Goal: Task Accomplishment & Management: Manage account settings

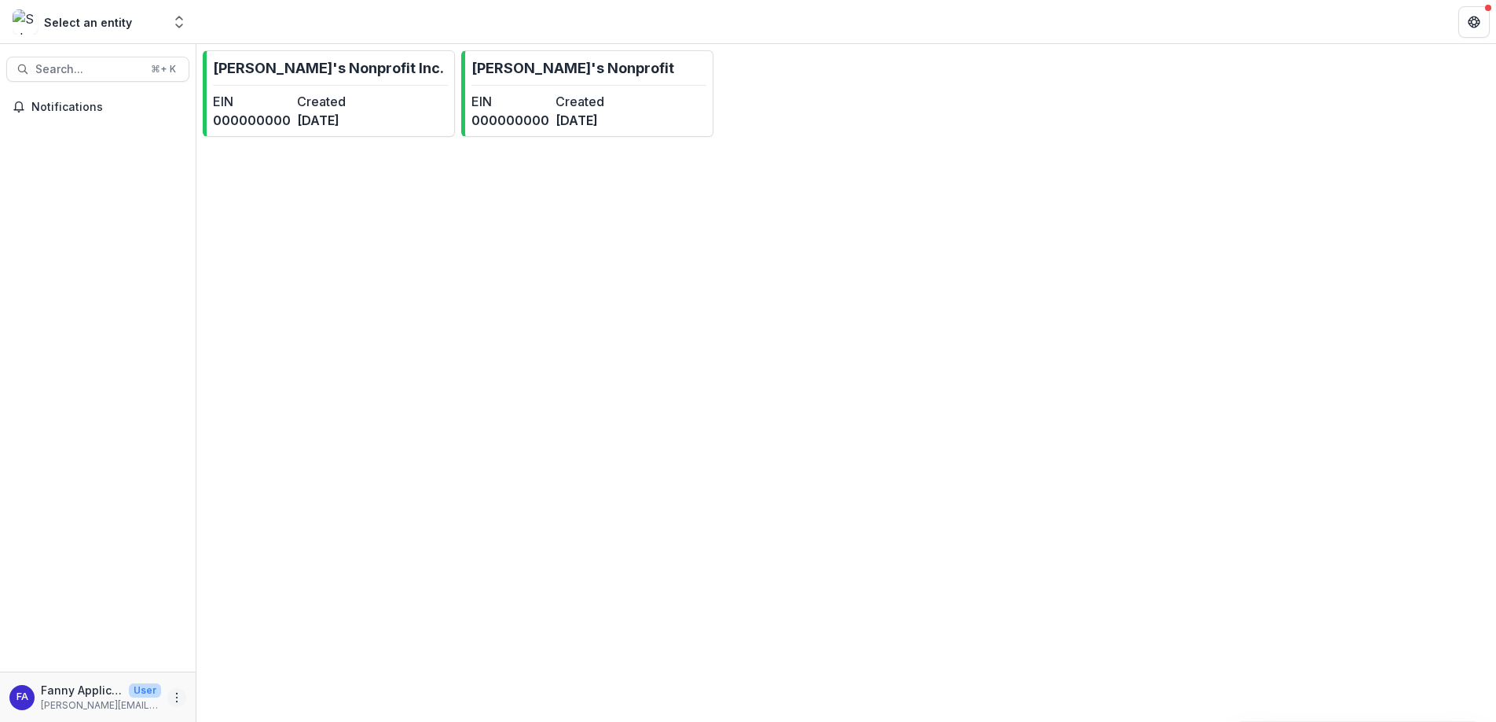
click at [179, 695] on icon "More" at bounding box center [177, 697] width 13 height 13
click at [259, 688] on button "Logout" at bounding box center [280, 690] width 168 height 26
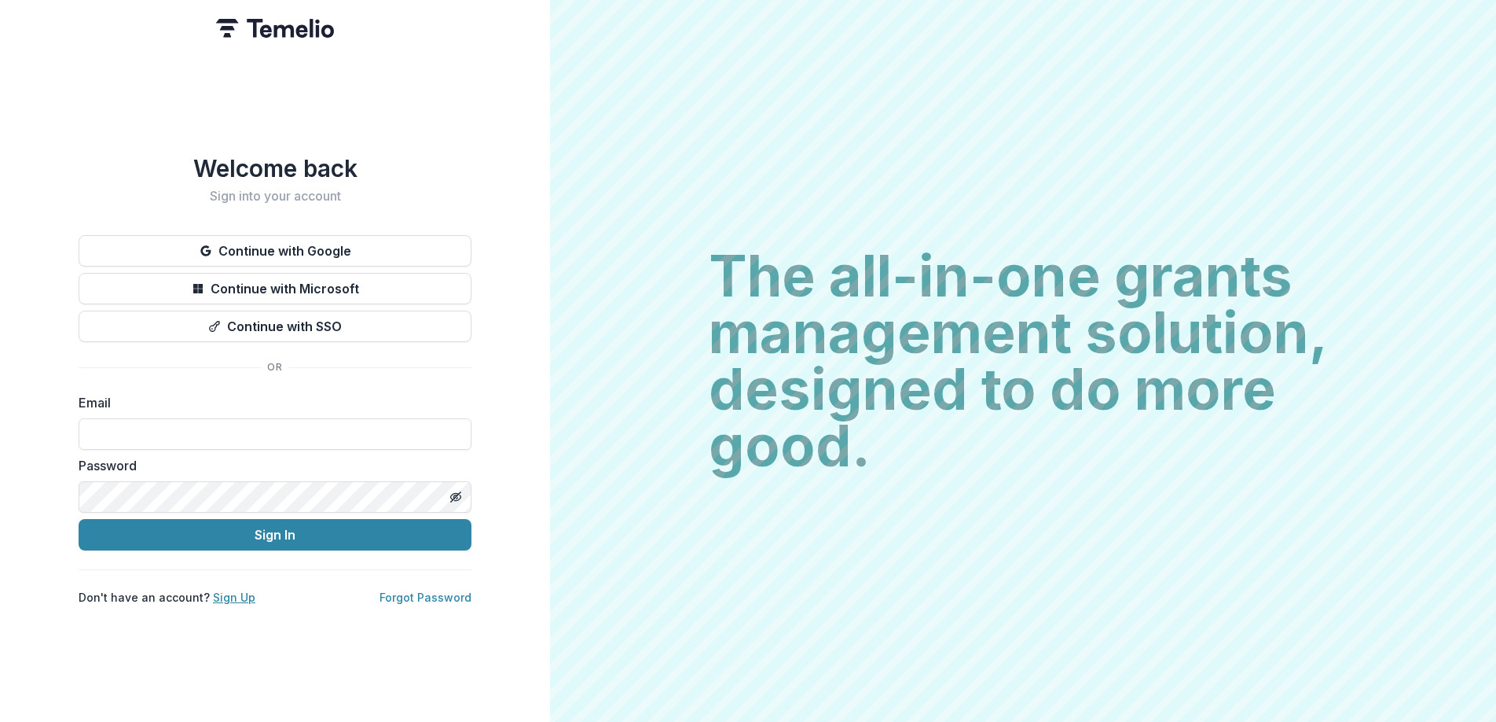
click at [237, 599] on link "Sign Up" at bounding box center [234, 596] width 42 height 13
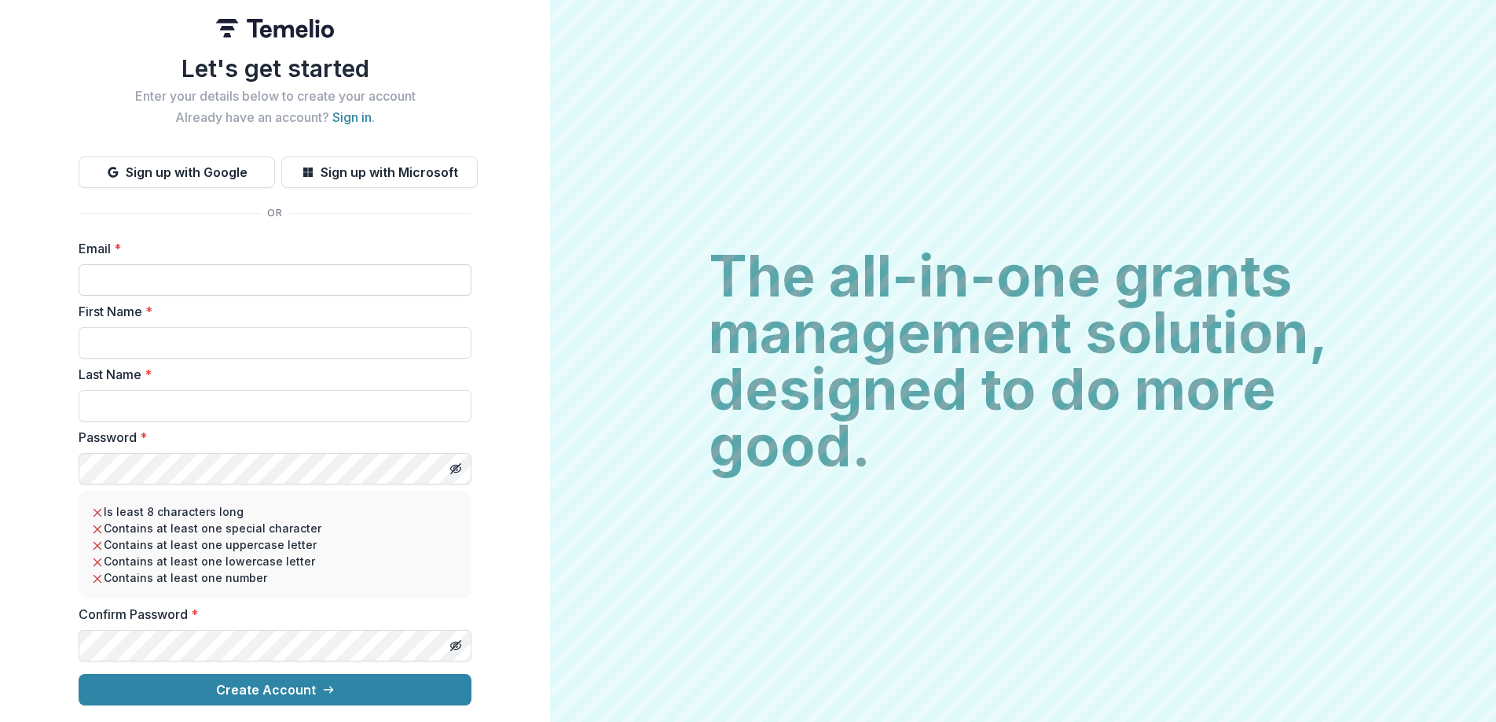
click at [223, 281] on input "Email *" at bounding box center [275, 279] width 393 height 31
type input "**********"
click at [141, 343] on input "First Name *" at bounding box center [275, 342] width 393 height 31
type input "*****"
click at [167, 406] on input "Last Name *" at bounding box center [275, 405] width 393 height 31
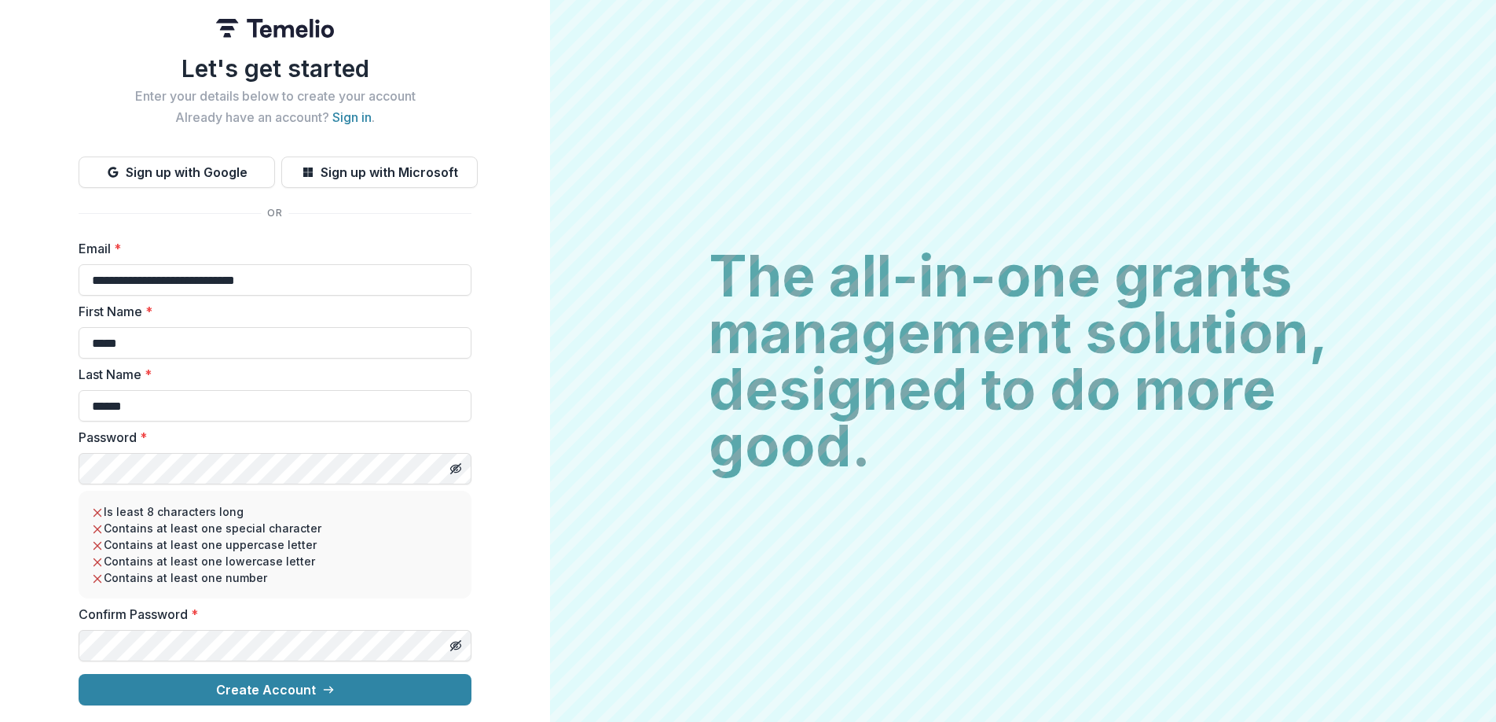
type input "**********"
drag, startPoint x: 257, startPoint y: 410, endPoint x: 58, endPoint y: 410, distance: 198.8
click at [58, 410] on div "**********" at bounding box center [275, 361] width 550 height 722
click at [130, 404] on input "Last Name *" at bounding box center [275, 405] width 393 height 31
type input "******"
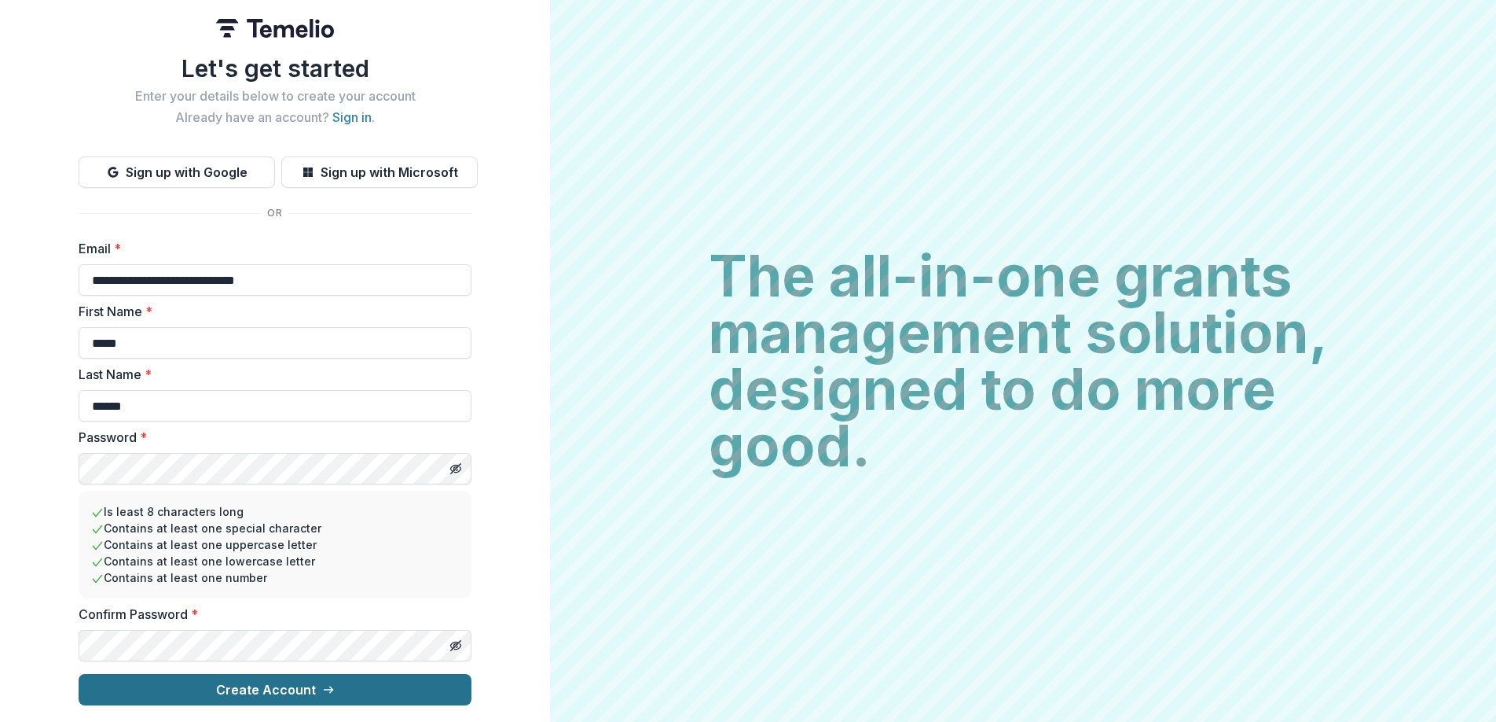
click at [255, 693] on button "Create Account" at bounding box center [275, 689] width 393 height 31
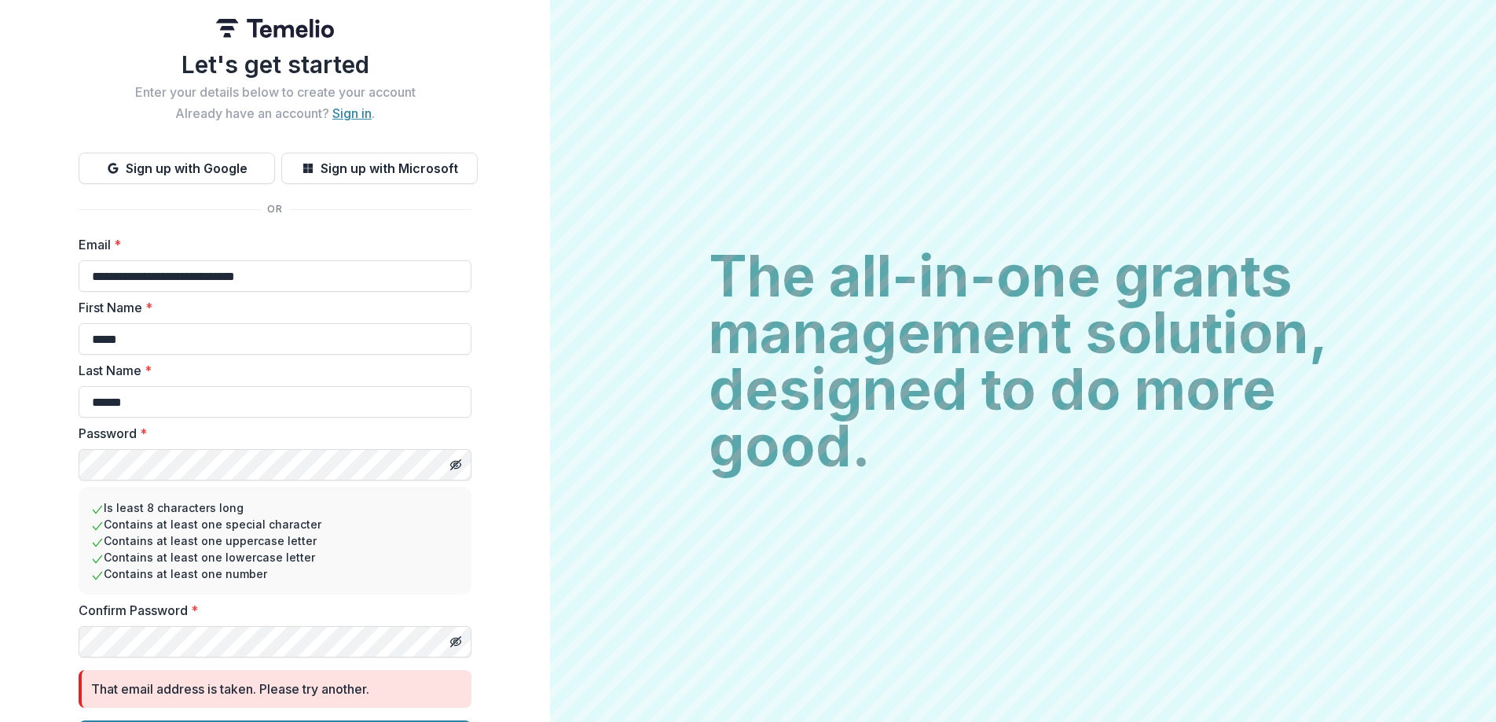
click at [356, 119] on link "Sign in" at bounding box center [351, 113] width 39 height 16
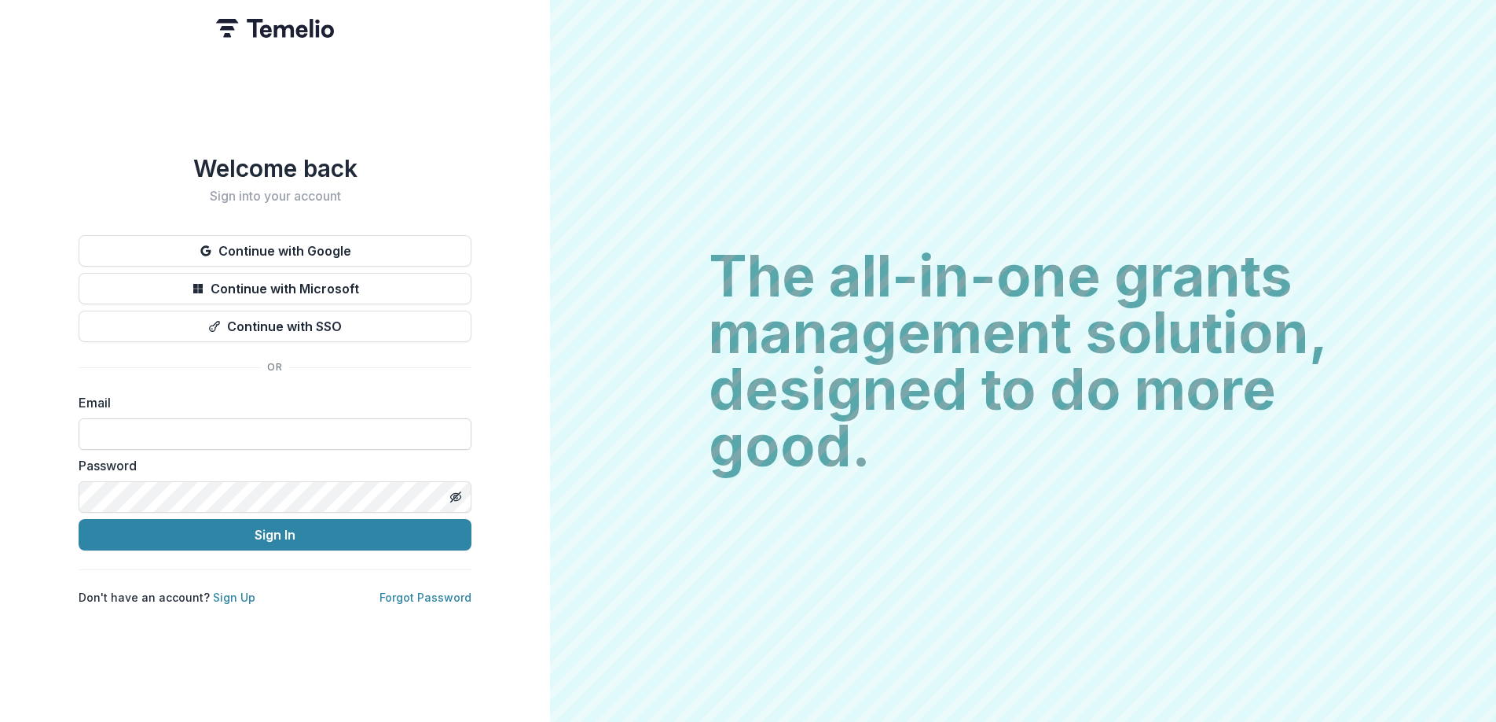
click at [266, 435] on input at bounding box center [275, 433] width 393 height 31
type input "**********"
click at [457, 494] on icon "Toggle password visibility" at bounding box center [456, 496] width 13 height 13
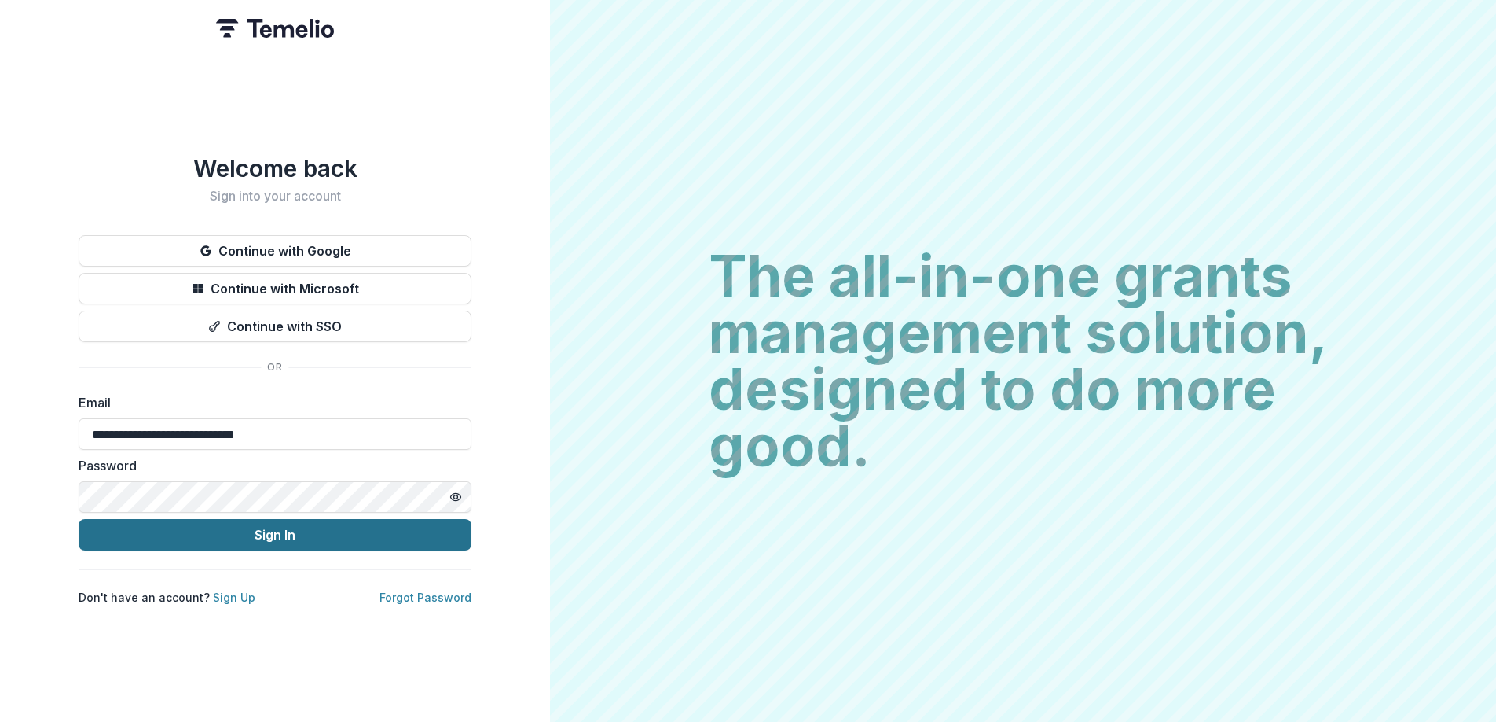
click at [314, 535] on button "Sign In" at bounding box center [275, 534] width 393 height 31
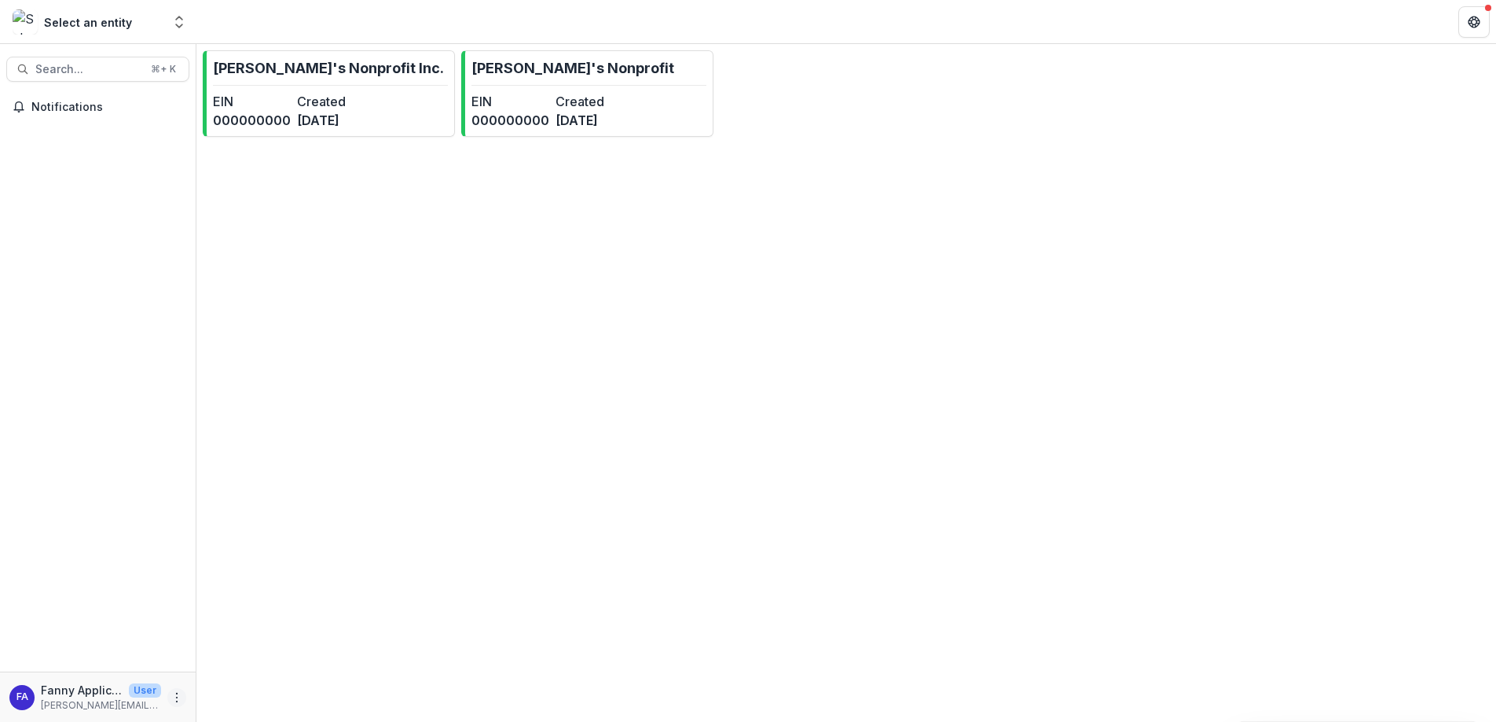
click at [177, 702] on icon "More" at bounding box center [177, 697] width 13 height 13
click at [178, 17] on polyline "Open entity switcher" at bounding box center [179, 18] width 6 height 3
click at [259, 243] on div "Fanny's Nonprofit Inc. EIN 000000000 Created 2 months ago Fanny's Nonprofit EIN…" at bounding box center [846, 382] width 1300 height 677
click at [175, 697] on icon "More" at bounding box center [177, 697] width 13 height 13
click at [248, 663] on link "Settings" at bounding box center [280, 664] width 168 height 26
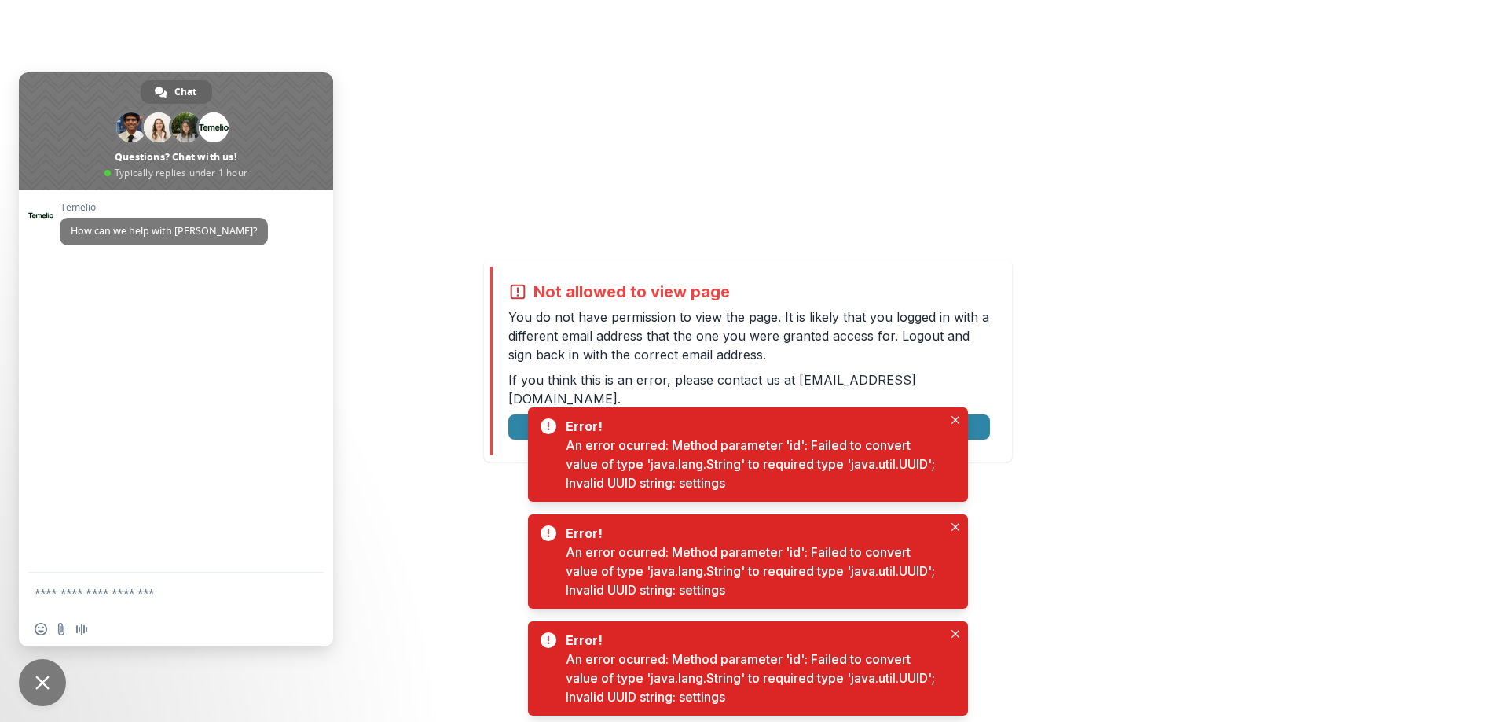
click at [49, 681] on span "Close chat" at bounding box center [42, 682] width 14 height 14
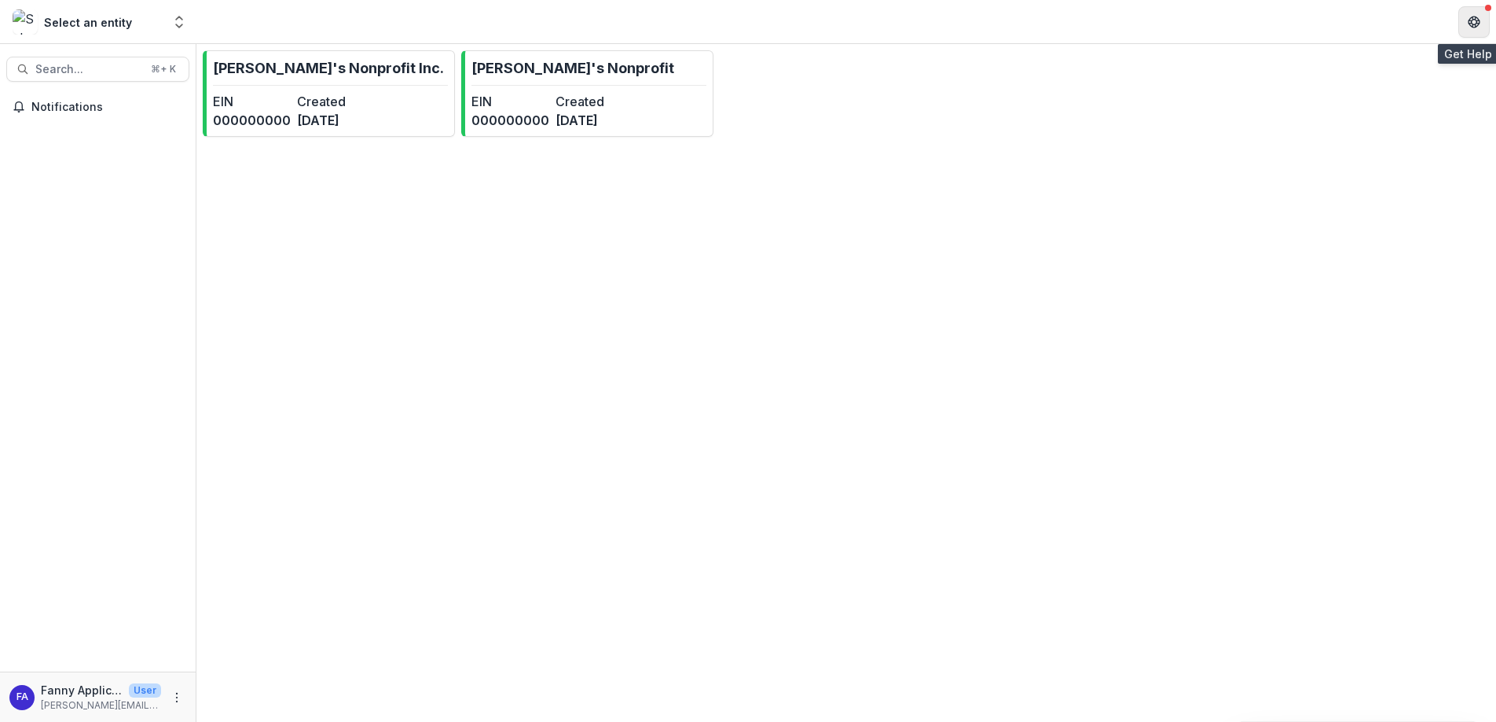
click at [1468, 22] on icon "Get Help" at bounding box center [1474, 22] width 13 height 13
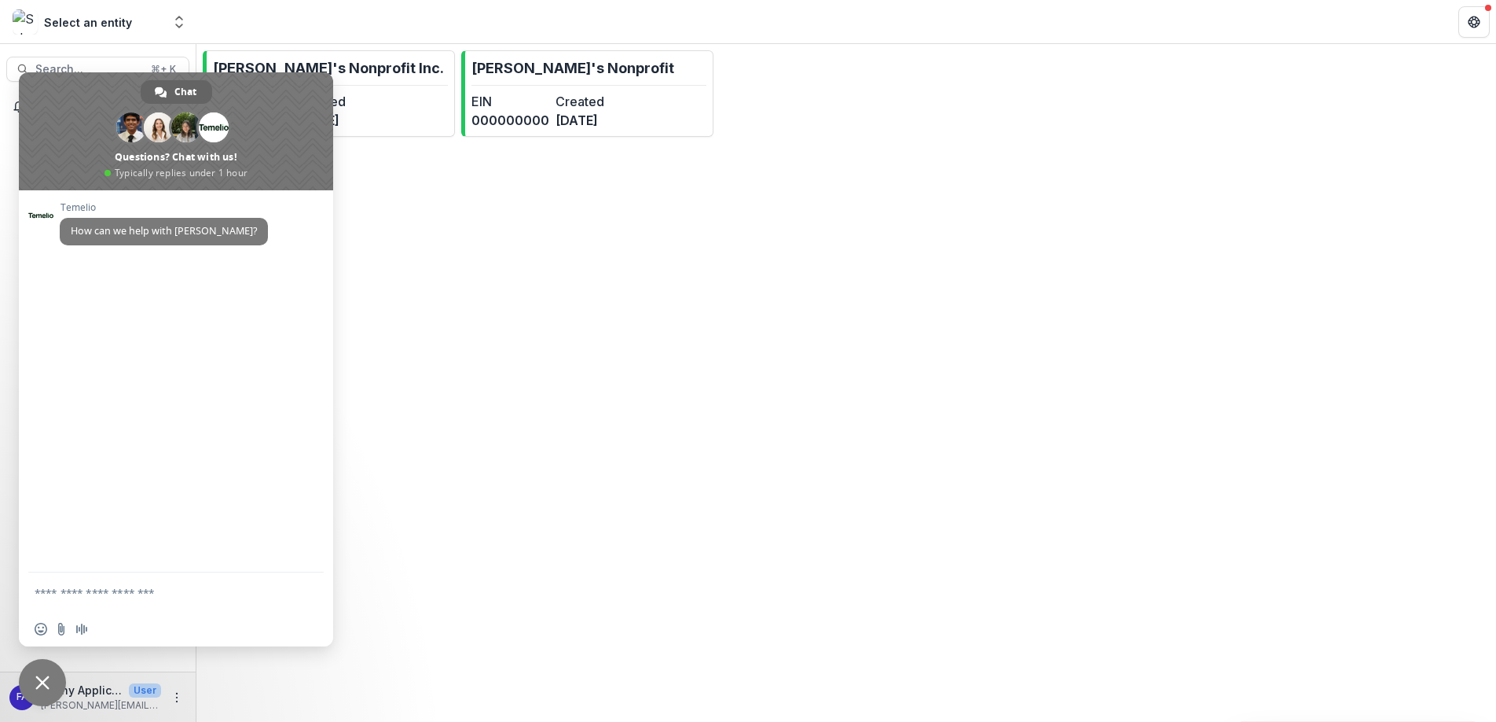
click at [37, 678] on span "Close chat" at bounding box center [42, 682] width 14 height 14
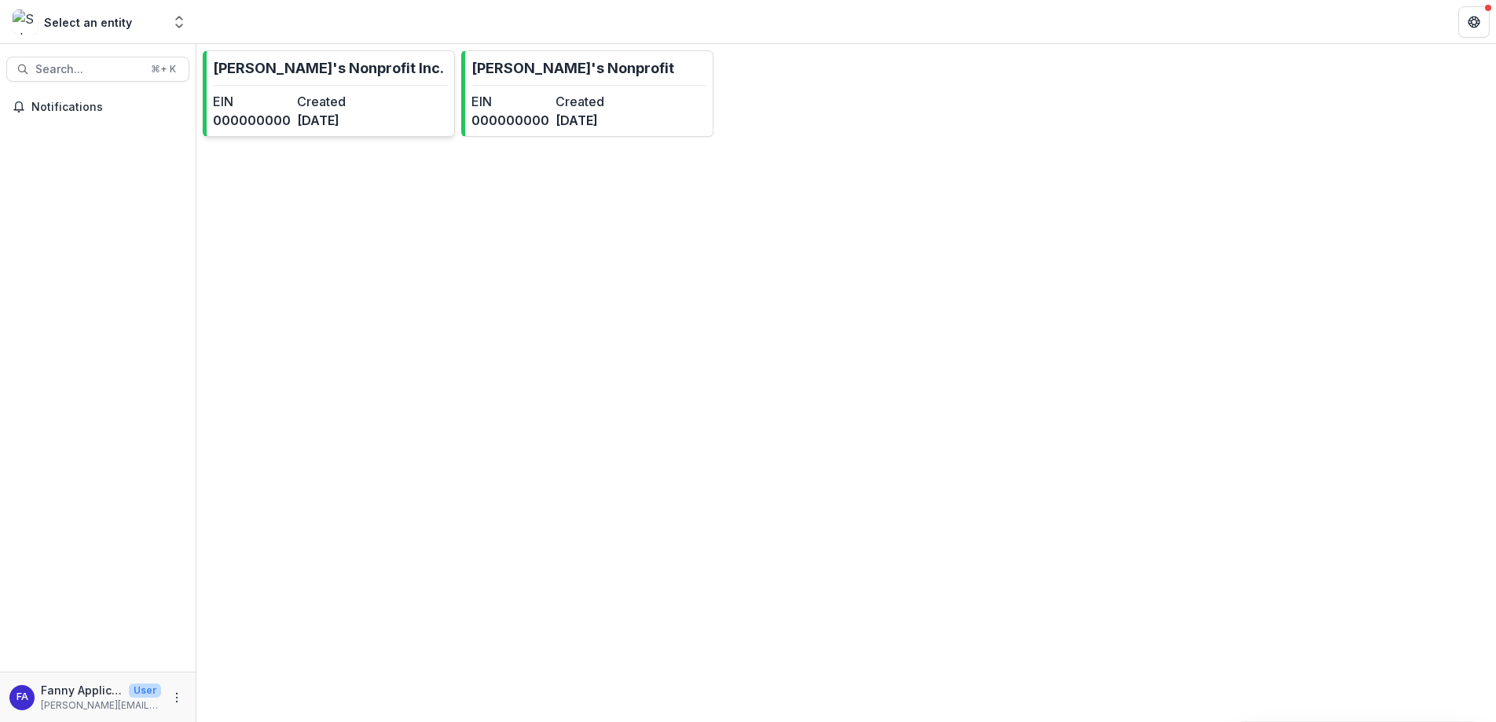
click at [366, 103] on dt "Created" at bounding box center [336, 101] width 78 height 19
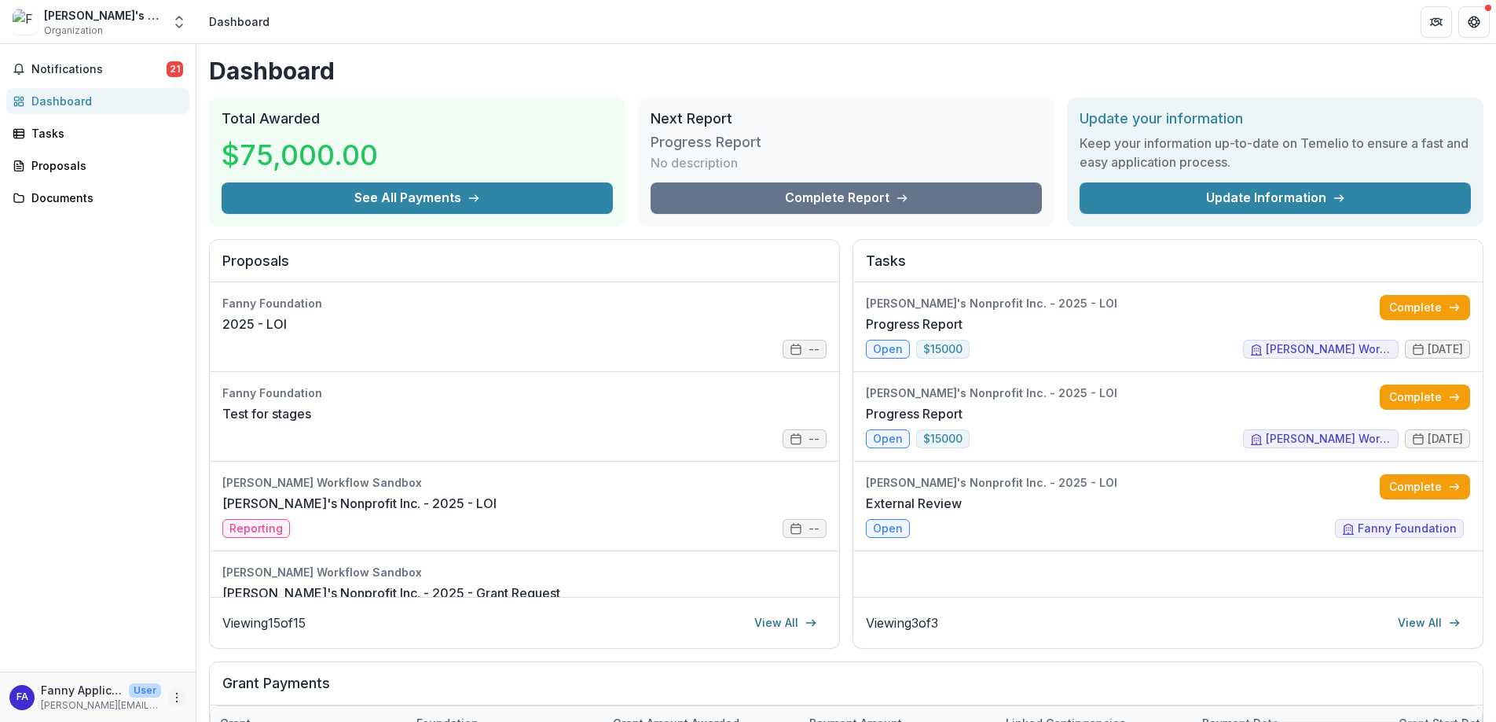
click at [175, 698] on icon "More" at bounding box center [177, 697] width 13 height 13
click at [239, 663] on link "Settings" at bounding box center [280, 664] width 168 height 26
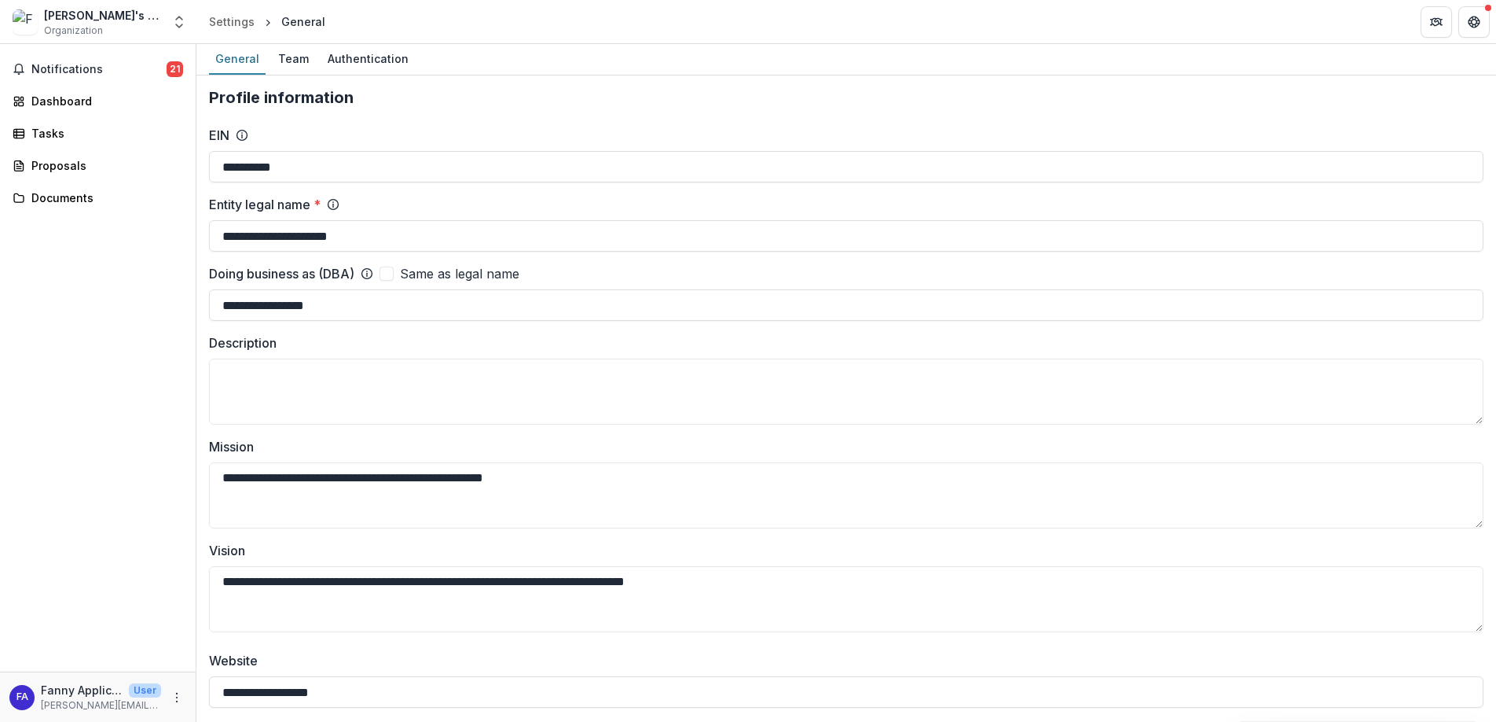
click at [136, 22] on div "[PERSON_NAME]'s Nonprofit Inc." at bounding box center [103, 15] width 118 height 17
click at [181, 18] on polyline "Open entity switcher" at bounding box center [179, 18] width 6 height 3
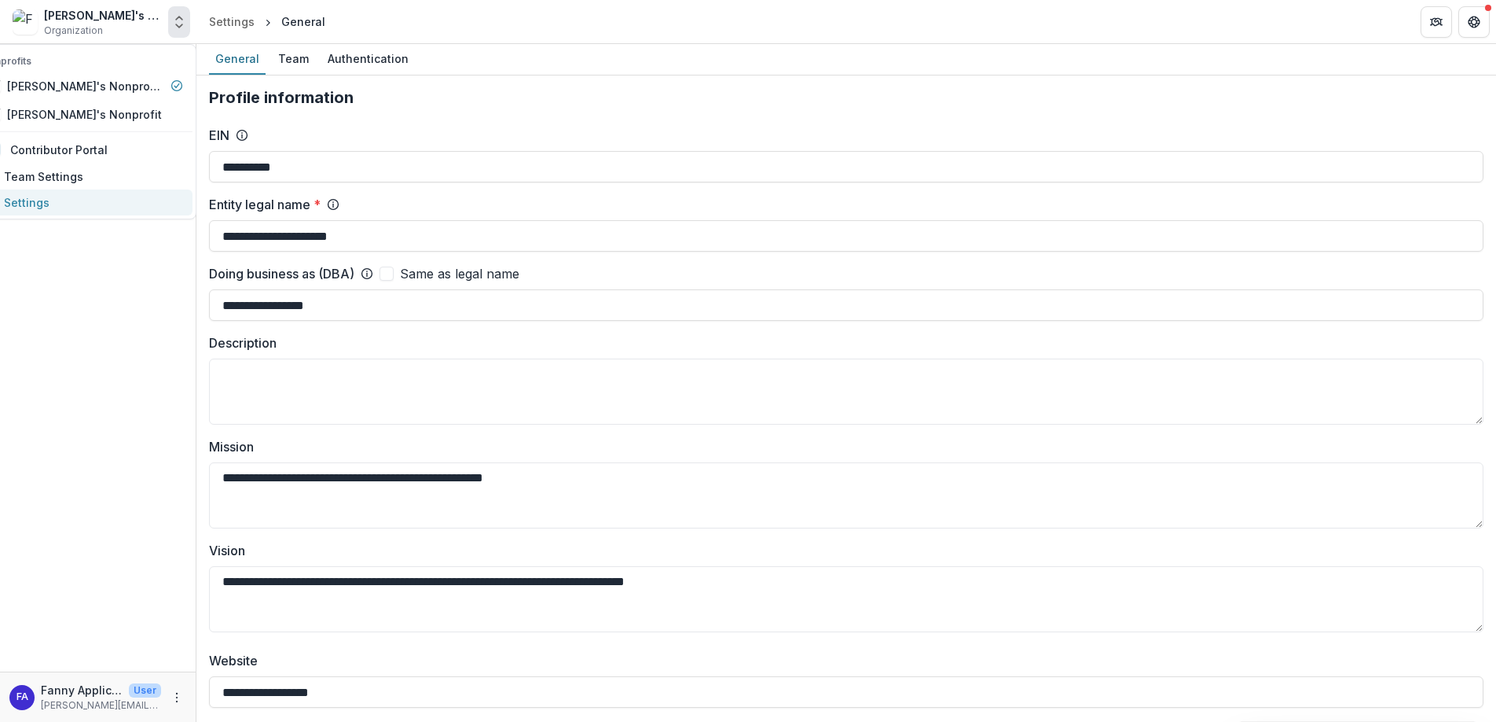
click at [114, 203] on link "Settings" at bounding box center [82, 202] width 220 height 26
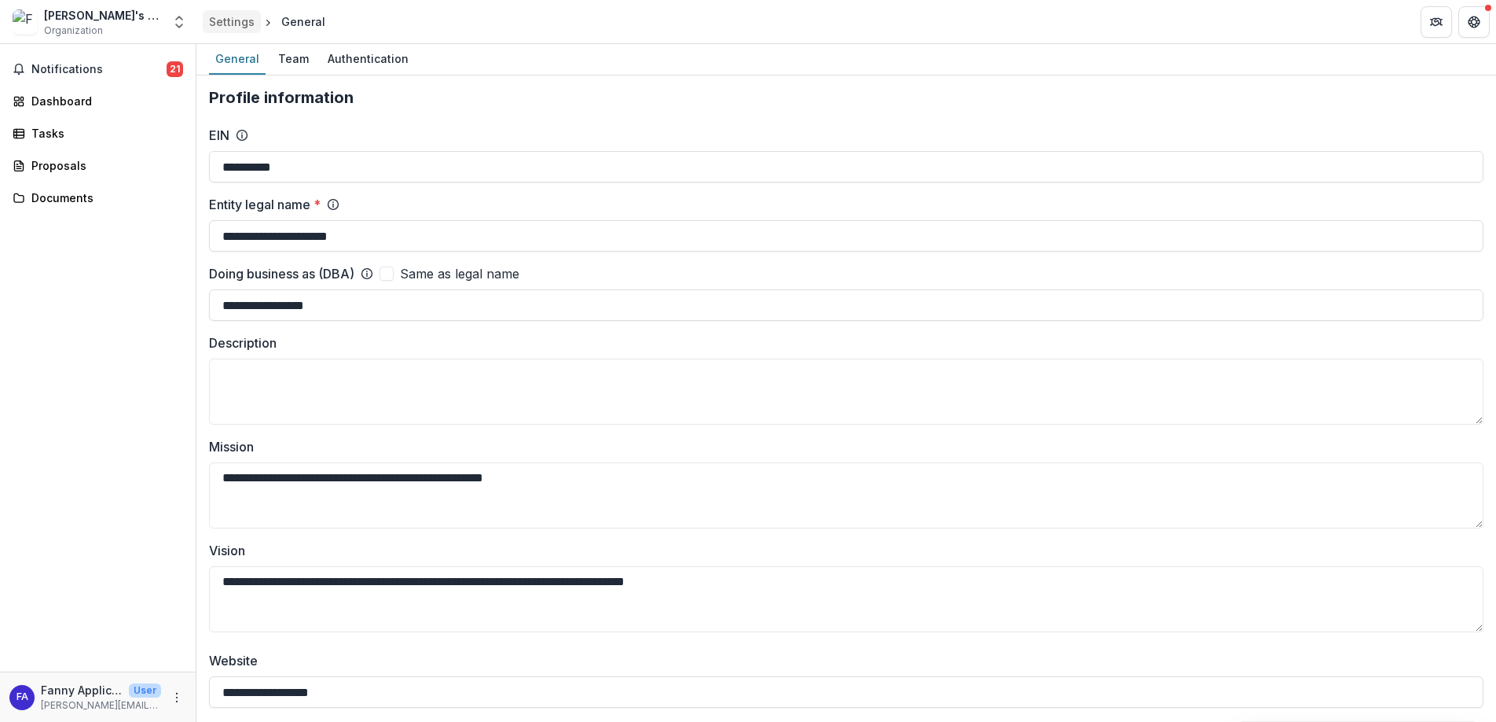
click at [237, 26] on div "Settings" at bounding box center [232, 21] width 46 height 17
click at [133, 24] on div "Fanny's Nonprofit Inc. Organization" at bounding box center [103, 22] width 118 height 31
click at [175, 18] on icon "Open entity switcher" at bounding box center [179, 22] width 16 height 16
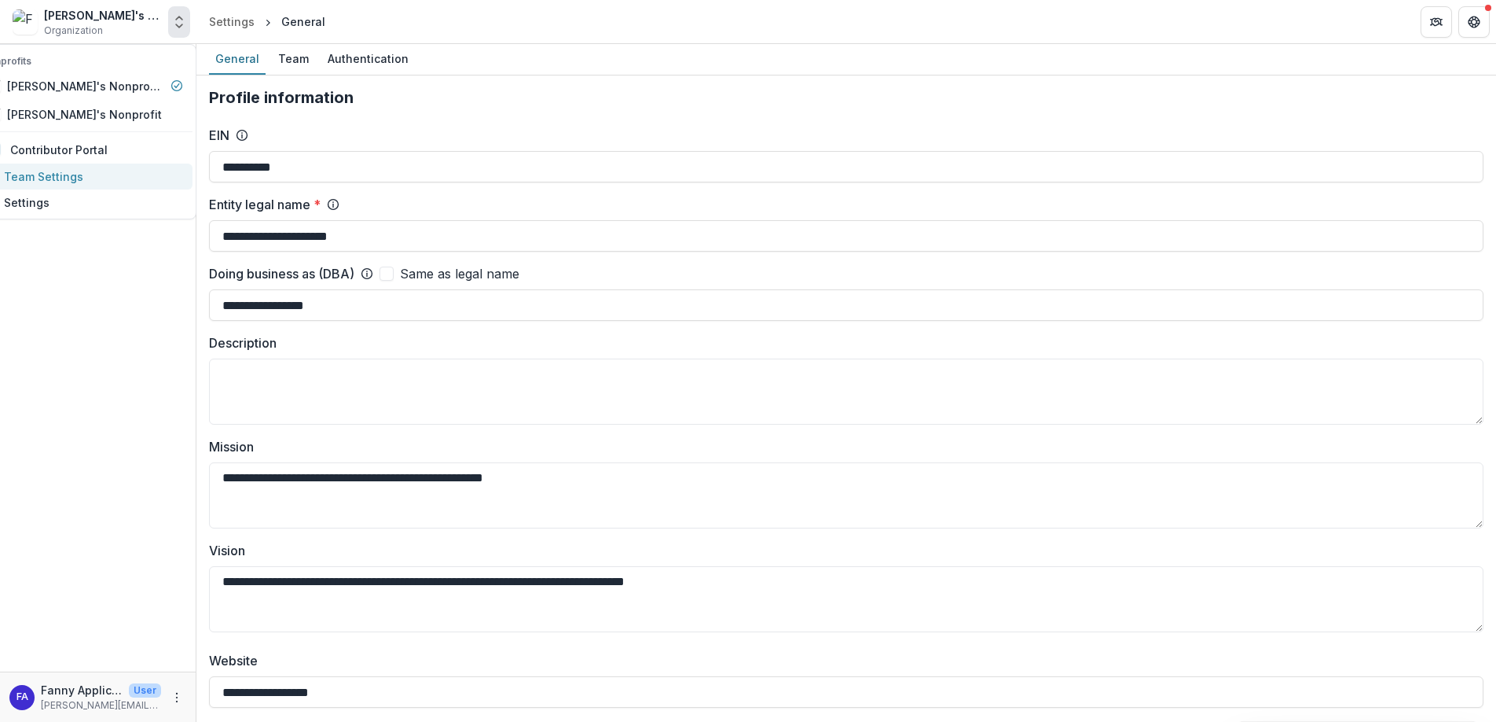
click at [131, 175] on link "Team Settings" at bounding box center [82, 176] width 220 height 26
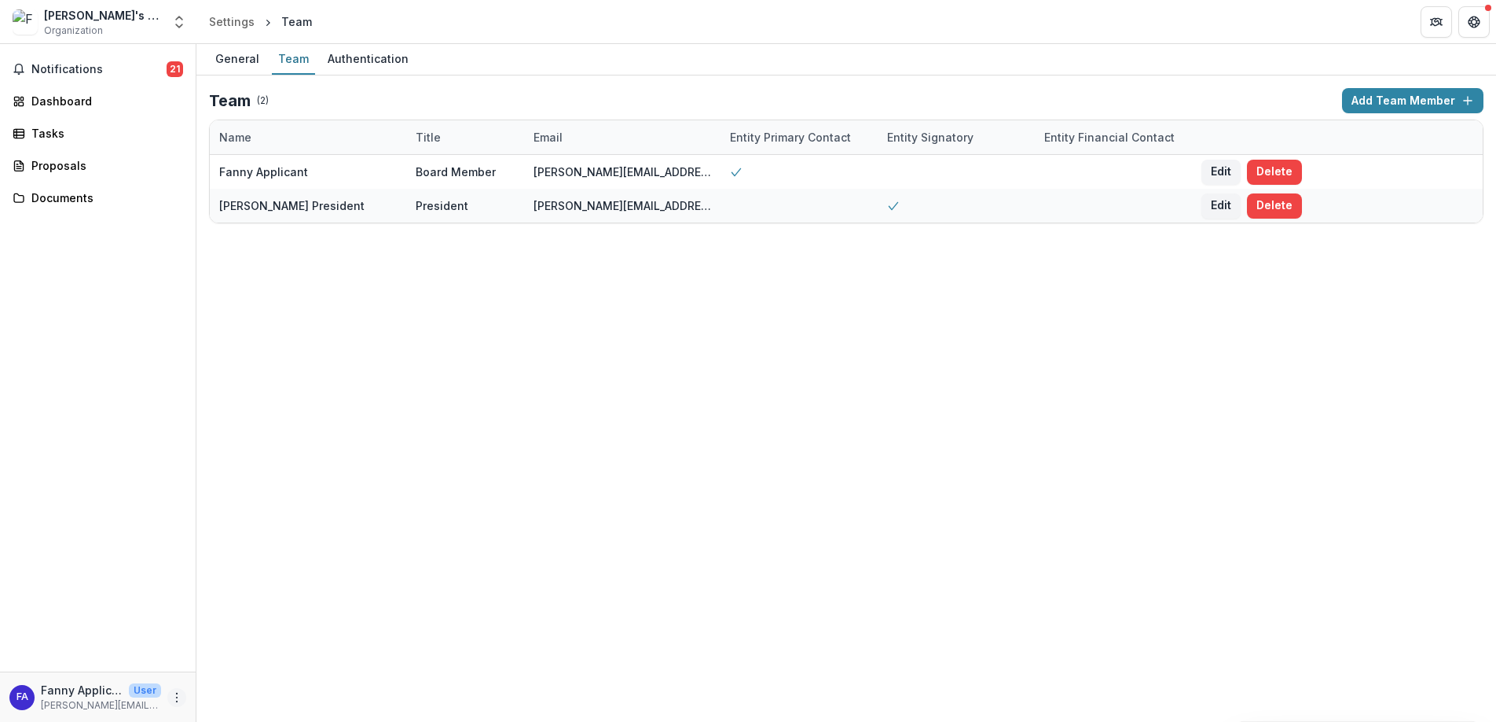
click at [181, 699] on icon "More" at bounding box center [177, 697] width 13 height 13
click at [146, 688] on p "User" at bounding box center [145, 690] width 32 height 14
click at [186, 20] on icon "Open entity switcher" at bounding box center [179, 22] width 16 height 16
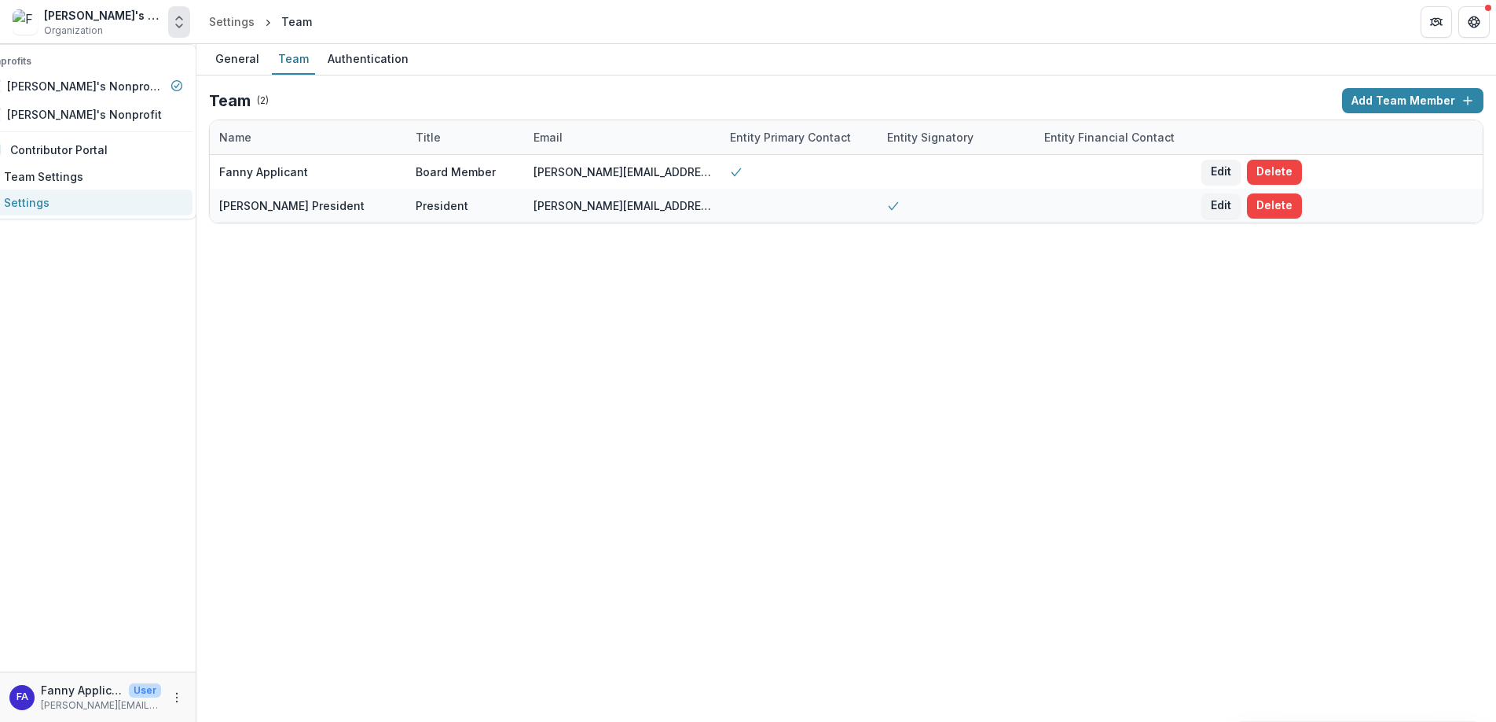
click at [69, 204] on link "Settings" at bounding box center [82, 202] width 220 height 26
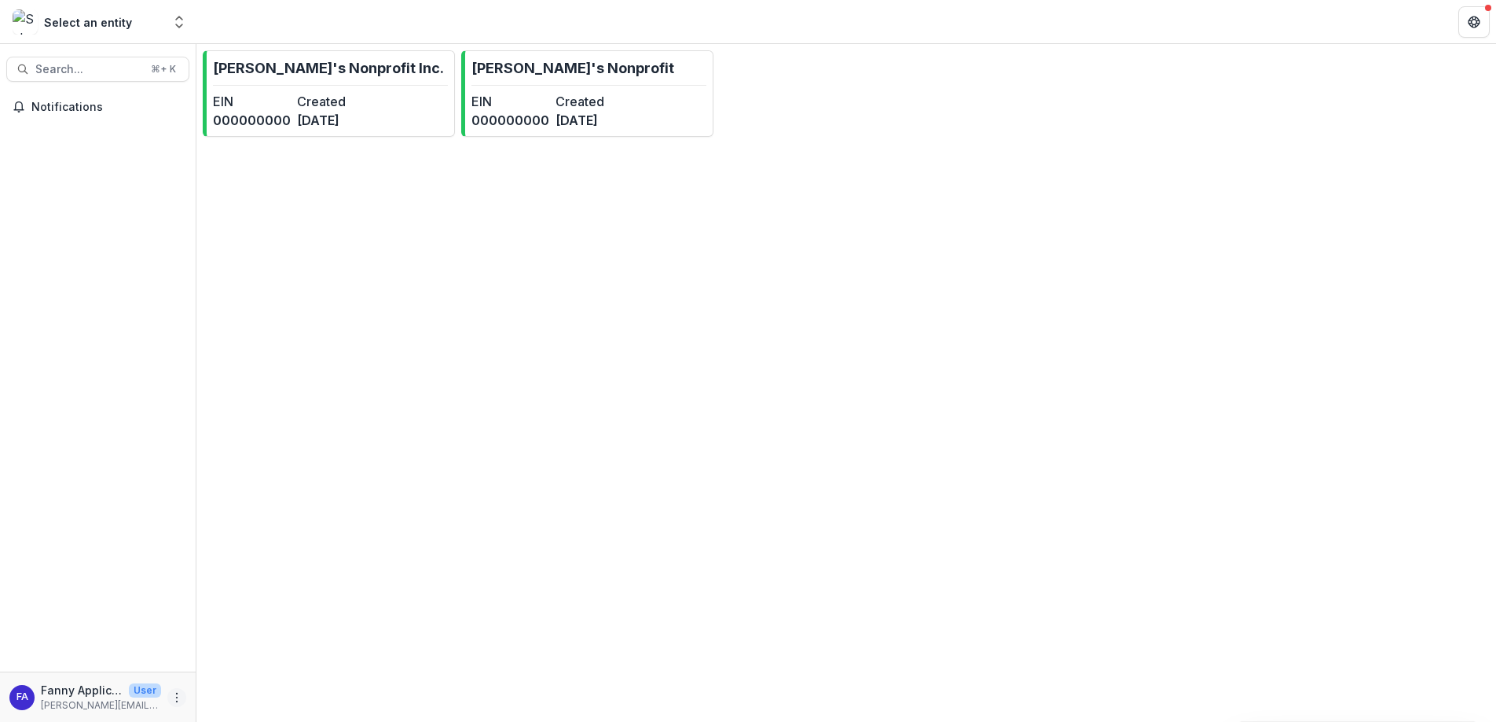
click at [181, 698] on icon "More" at bounding box center [177, 697] width 13 height 13
click at [249, 666] on link "Settings" at bounding box center [280, 664] width 168 height 26
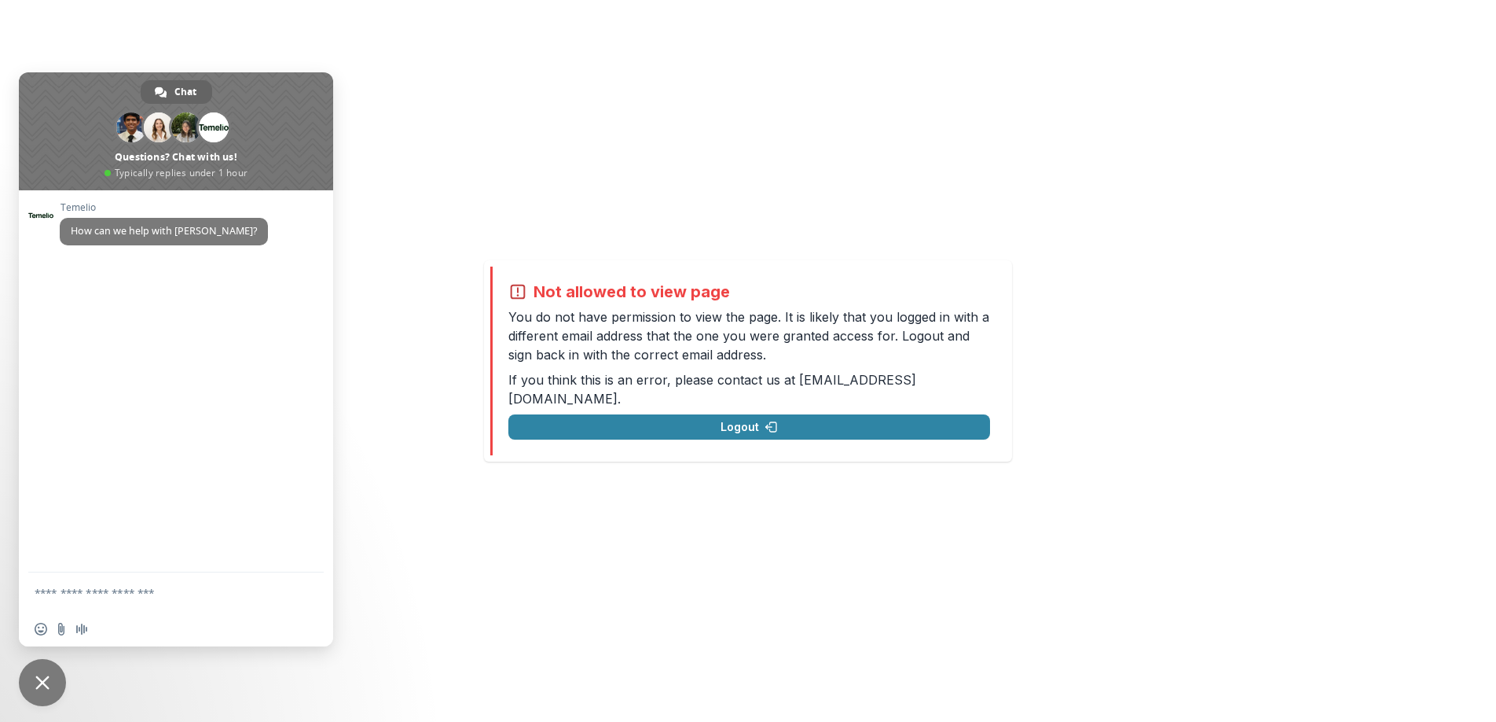
click at [51, 689] on span "Close chat" at bounding box center [42, 682] width 47 height 47
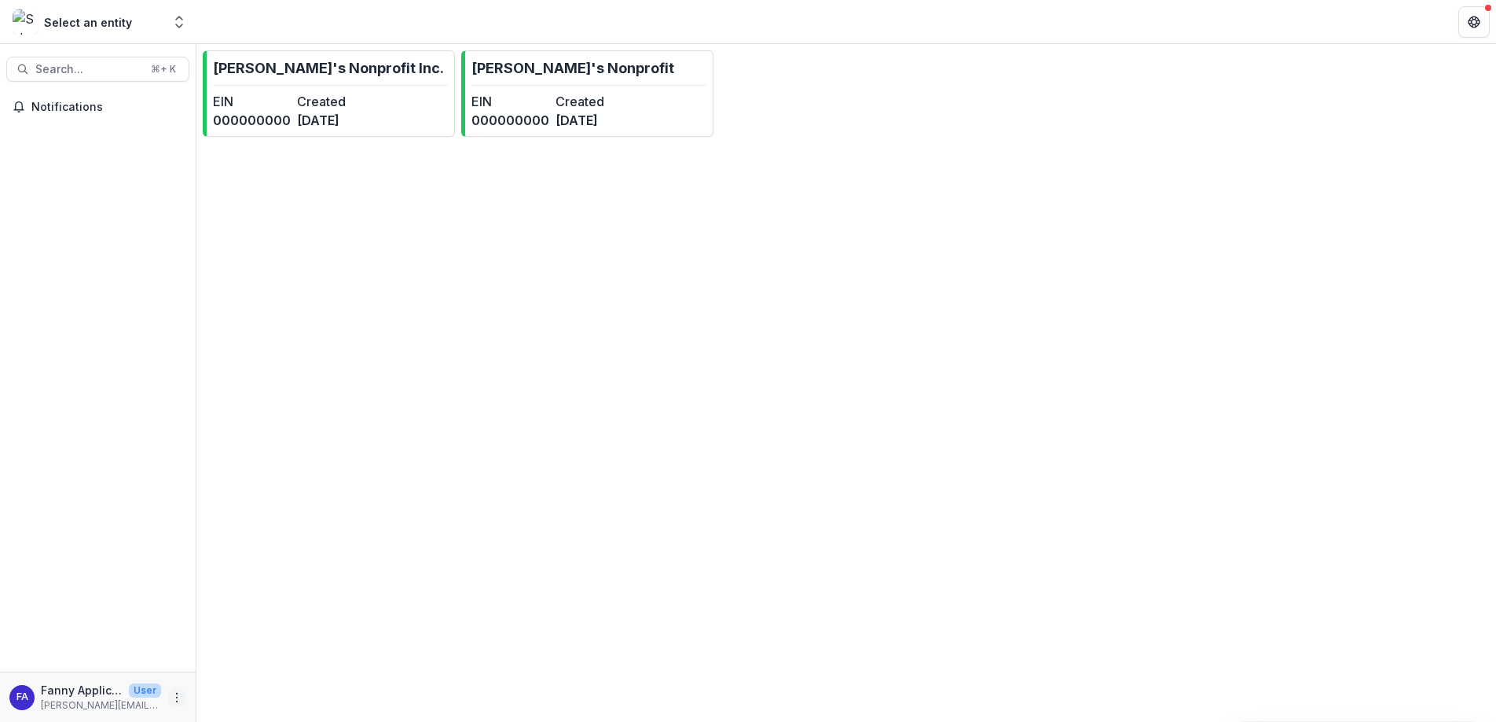
click at [182, 695] on icon "More" at bounding box center [177, 697] width 13 height 13
click at [248, 692] on button "Logout" at bounding box center [280, 690] width 168 height 26
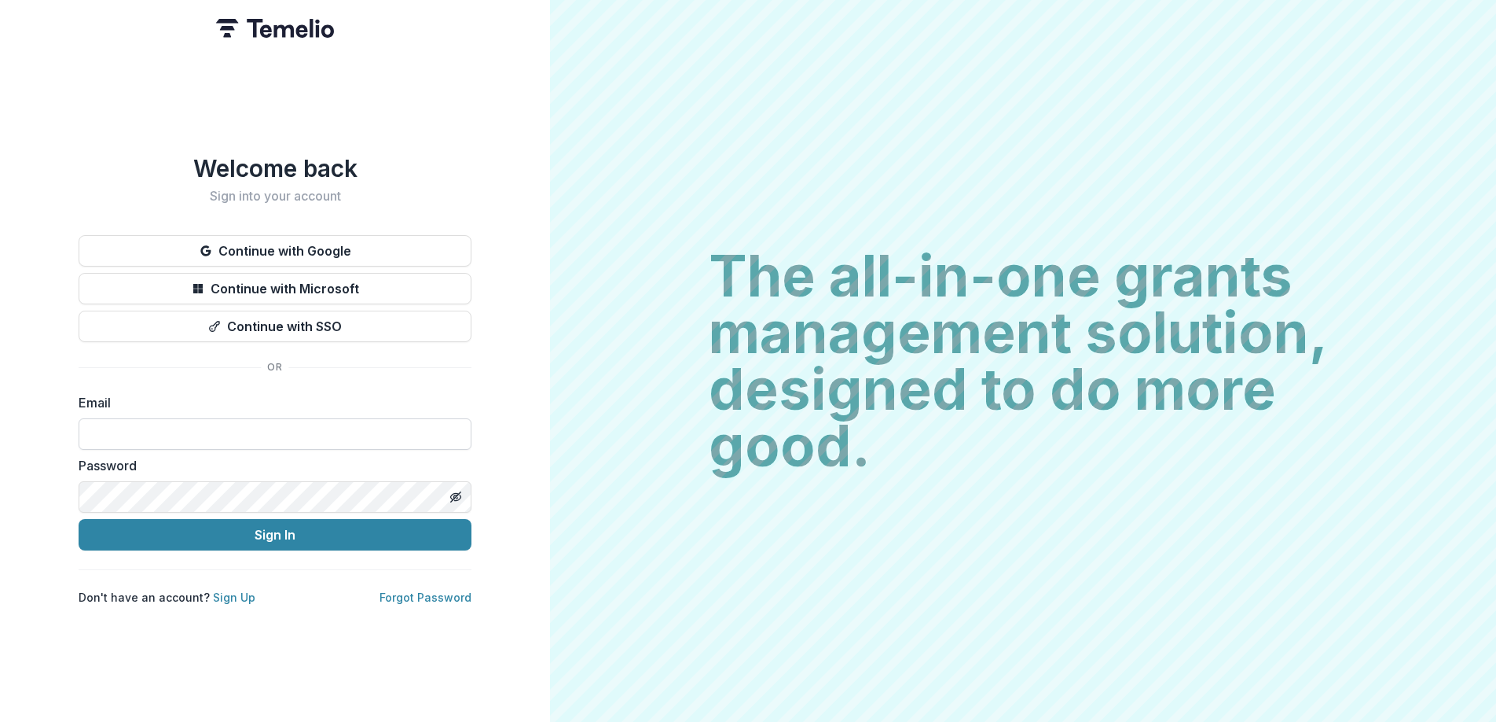
click at [233, 423] on input at bounding box center [275, 433] width 393 height 31
type input "**********"
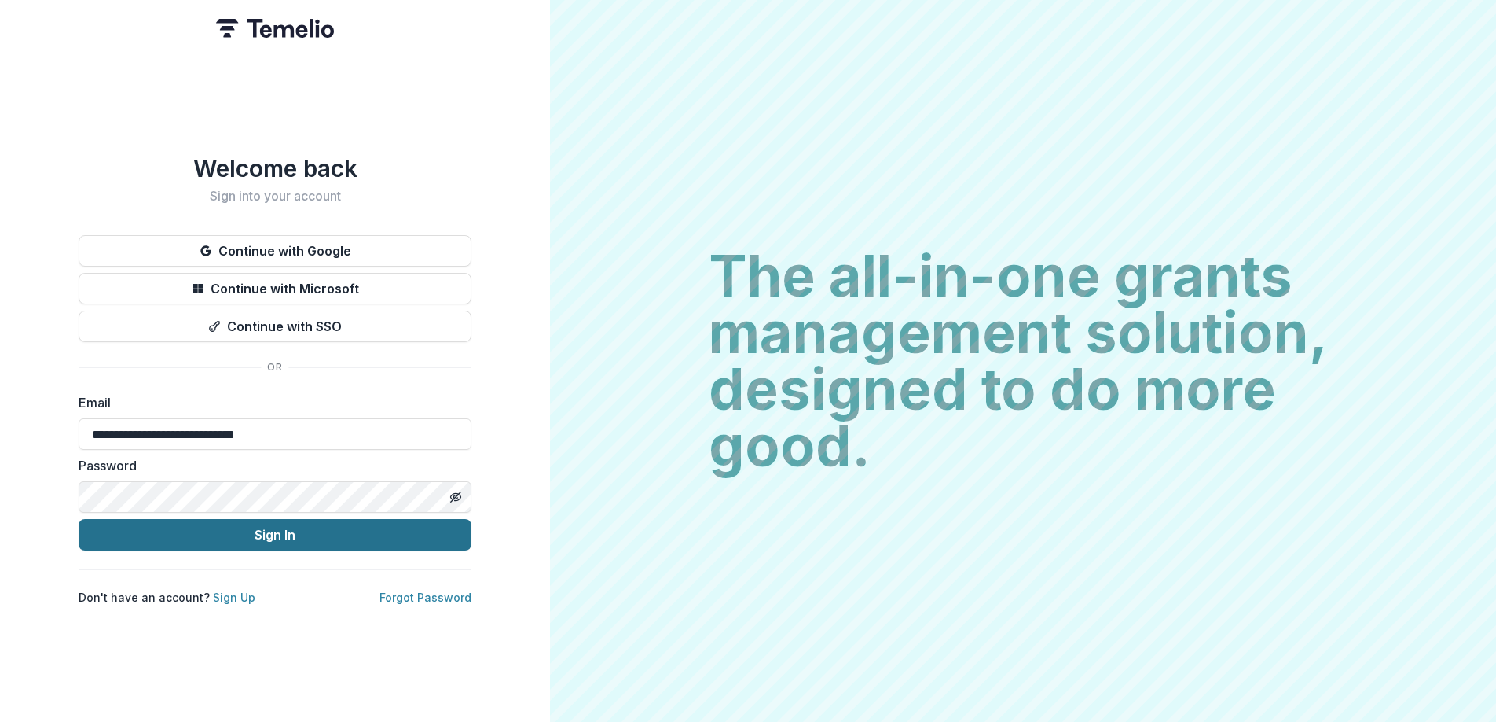
click at [266, 532] on button "Sign In" at bounding box center [275, 534] width 393 height 31
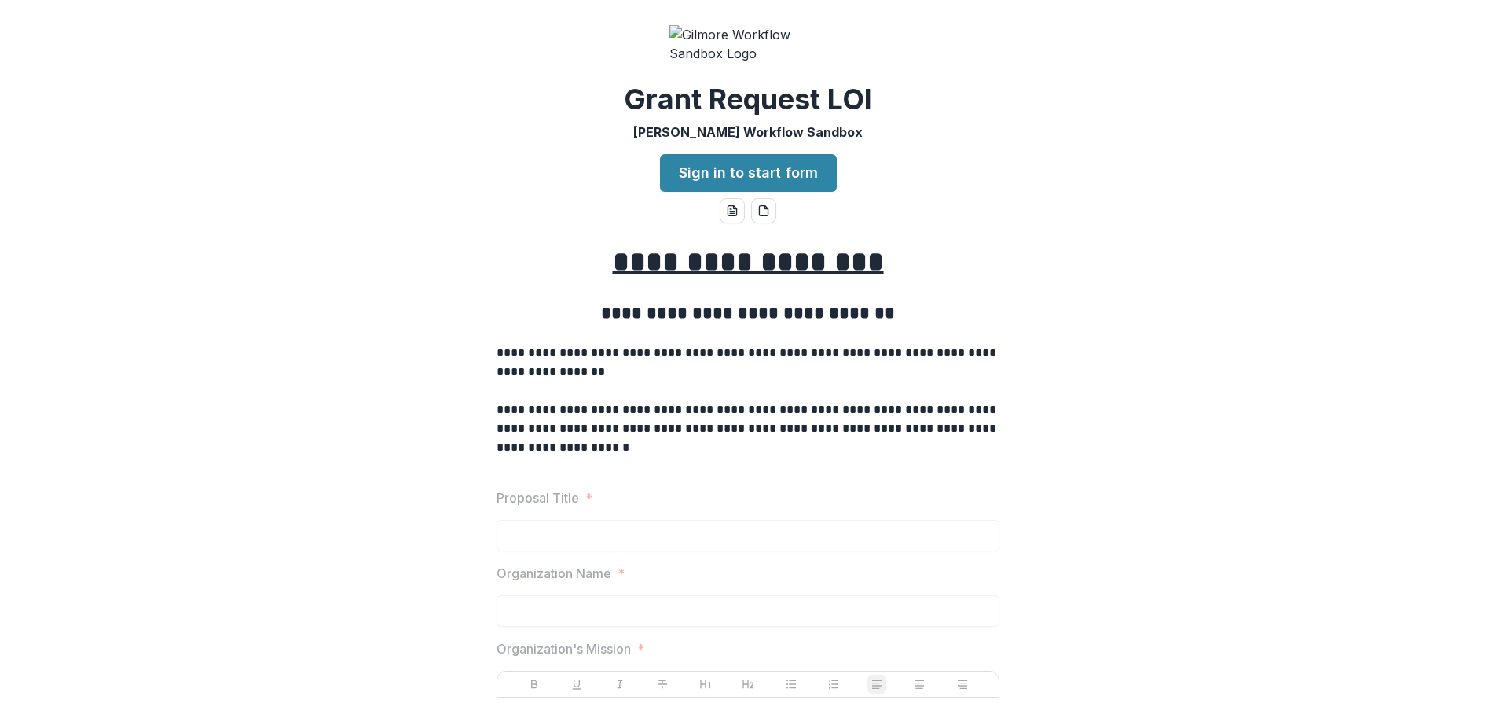
scroll to position [74, 0]
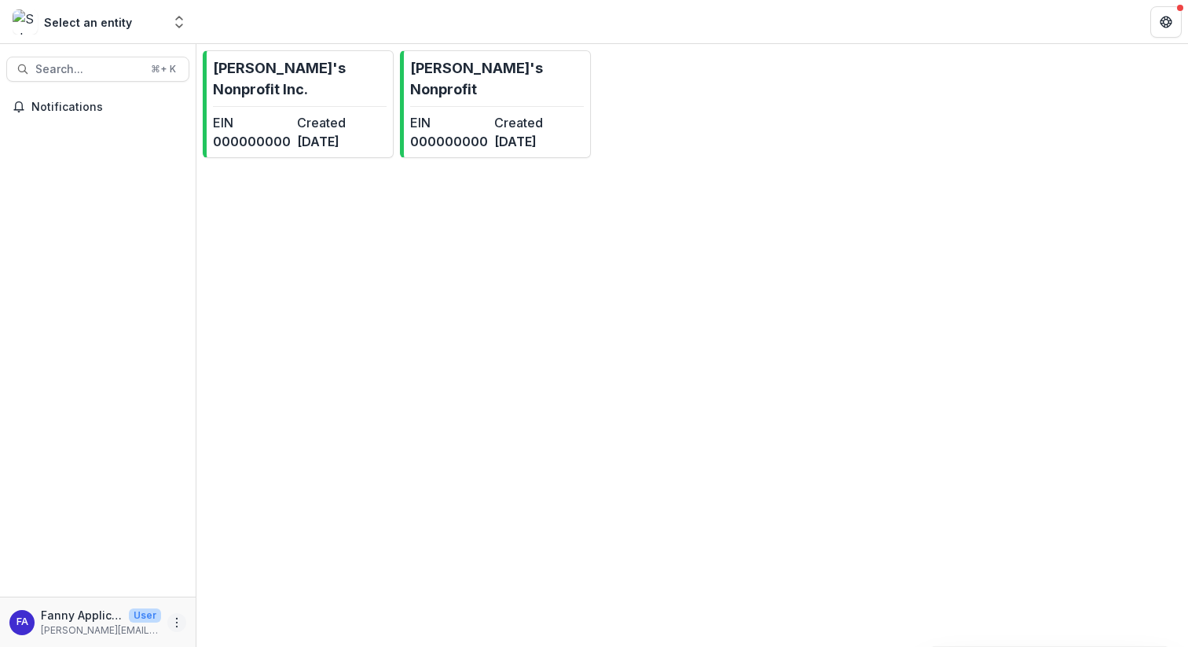
click at [181, 622] on icon "More" at bounding box center [177, 622] width 13 height 13
click at [246, 581] on link "Settings" at bounding box center [280, 589] width 168 height 26
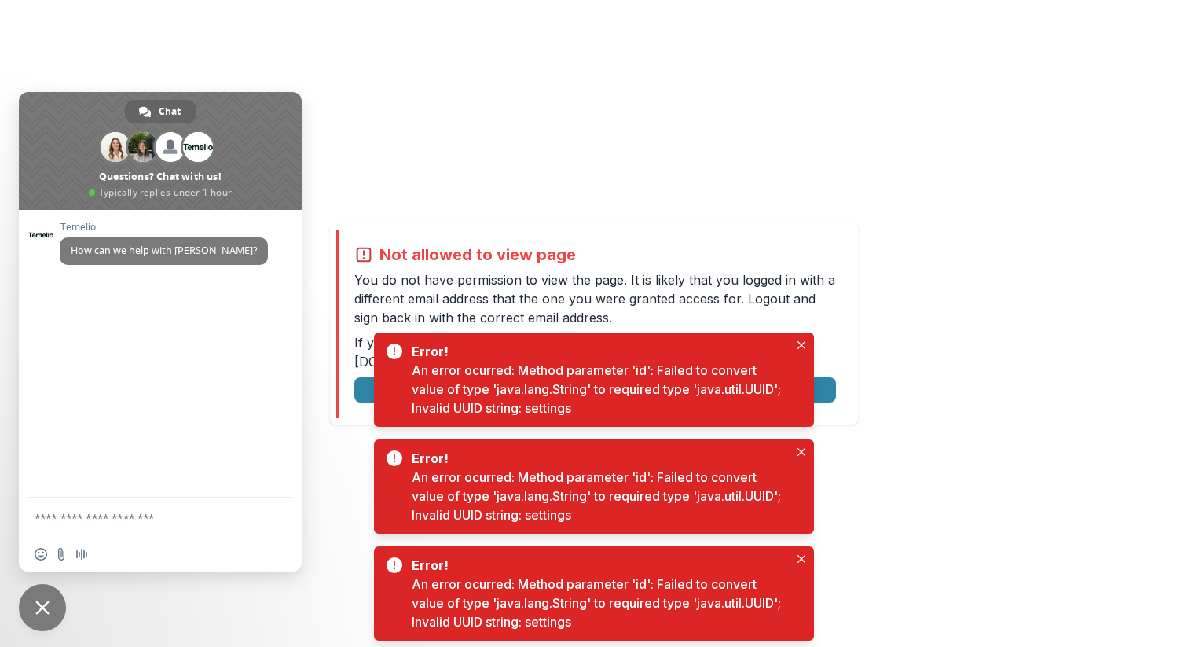
click at [47, 614] on span "Close chat" at bounding box center [42, 607] width 14 height 14
